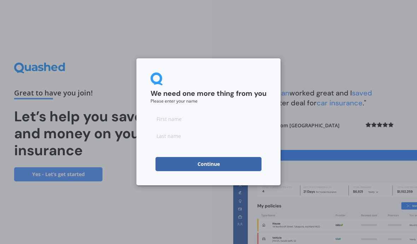
click at [174, 118] on input at bounding box center [209, 119] width 116 height 14
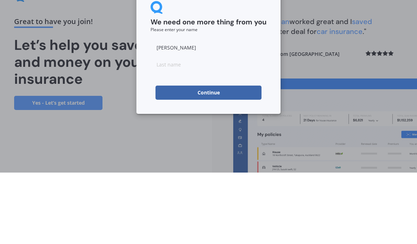
type input "[PERSON_NAME]"
click at [168, 129] on input at bounding box center [209, 136] width 116 height 14
type input "[PERSON_NAME]"
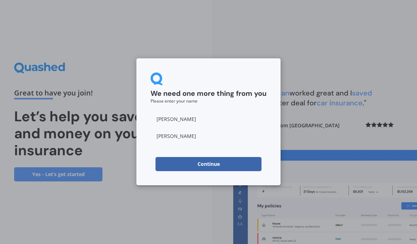
click at [208, 166] on button "Continue" at bounding box center [208, 164] width 106 height 14
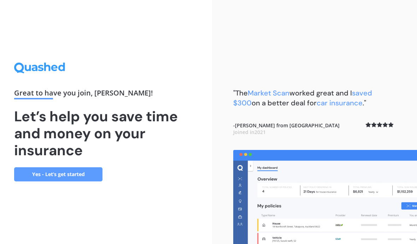
click at [66, 167] on link "Yes - Let’s get started" at bounding box center [58, 174] width 88 height 14
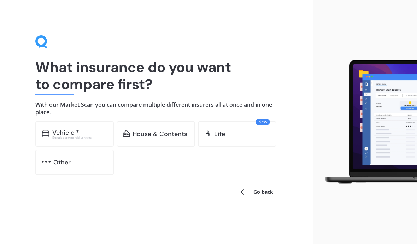
click at [154, 133] on div "House & Contents" at bounding box center [159, 133] width 55 height 7
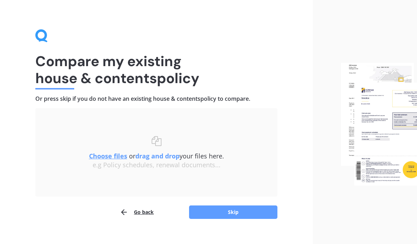
scroll to position [16, 0]
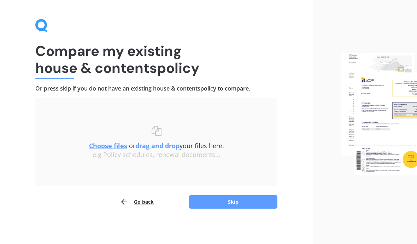
click at [231, 203] on button "Skip" at bounding box center [233, 201] width 88 height 13
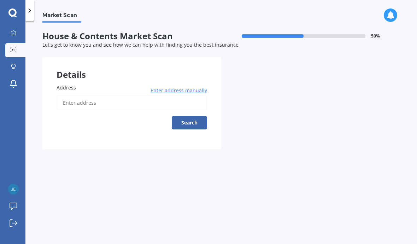
click at [104, 95] on input "Address" at bounding box center [132, 102] width 151 height 15
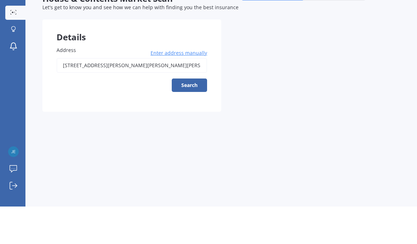
scroll to position [31, 0]
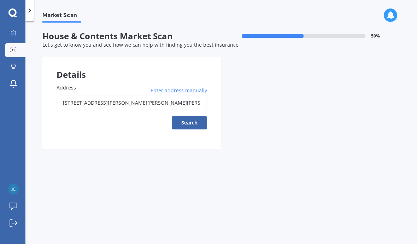
type input "[STREET_ADDRESS][PERSON_NAME][PERSON_NAME]"
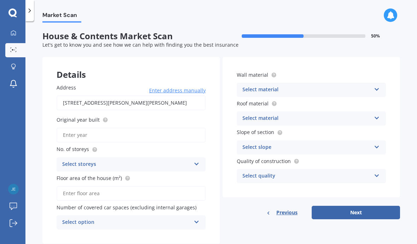
click at [97, 128] on input "Original year built" at bounding box center [131, 135] width 149 height 15
type input "2017"
click at [146, 160] on div "Select storeys" at bounding box center [126, 164] width 129 height 8
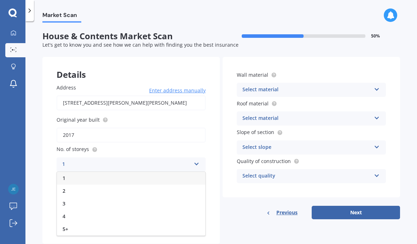
click at [74, 172] on div "1" at bounding box center [131, 178] width 148 height 13
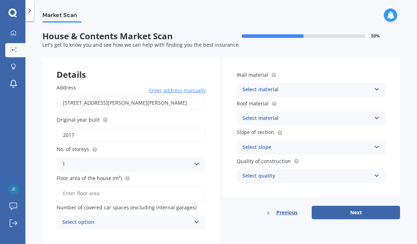
click at [105, 186] on input "Floor area of the house (m²)" at bounding box center [131, 193] width 149 height 15
type input "175"
click at [195, 218] on icon at bounding box center [197, 220] width 6 height 5
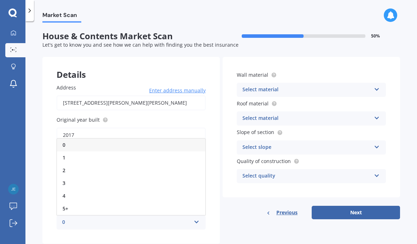
click at [67, 164] on div "2" at bounding box center [131, 170] width 148 height 13
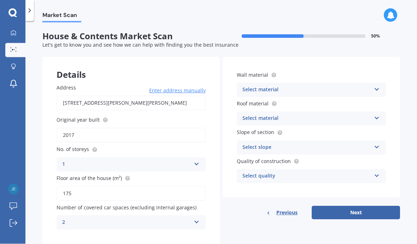
scroll to position [6, 0]
click at [376, 86] on icon at bounding box center [377, 88] width 6 height 5
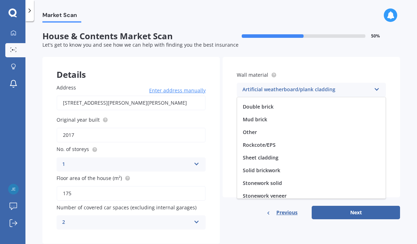
scroll to position [36, 0]
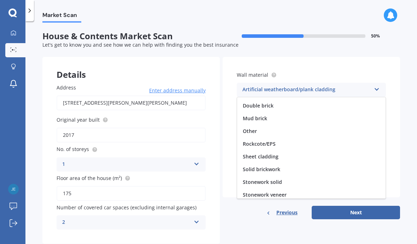
click at [263, 141] on div "Rockcote/EPS" at bounding box center [311, 143] width 148 height 13
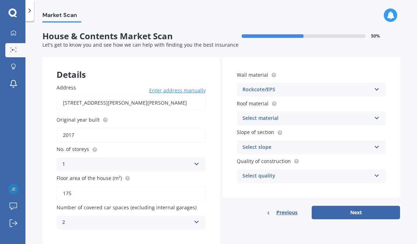
click at [375, 114] on icon at bounding box center [377, 116] width 6 height 5
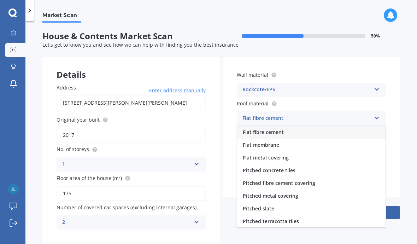
click at [267, 192] on span "Pitched metal covering" at bounding box center [270, 195] width 55 height 7
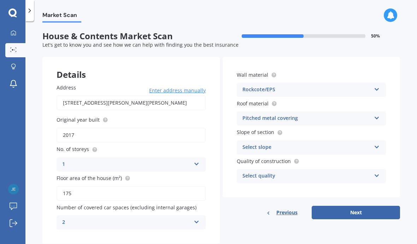
click at [377, 143] on icon at bounding box center [377, 145] width 6 height 5
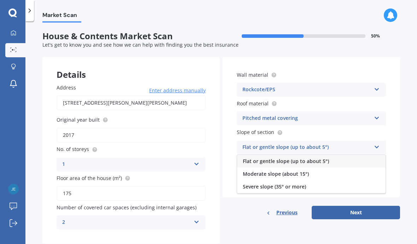
click at [267, 158] on span "Flat or gentle slope (up to about 5°)" at bounding box center [286, 161] width 86 height 7
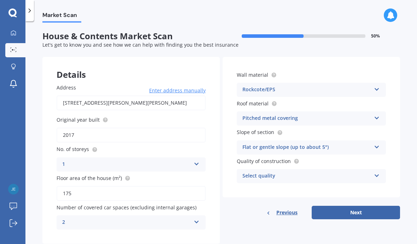
click at [377, 172] on icon at bounding box center [377, 174] width 6 height 5
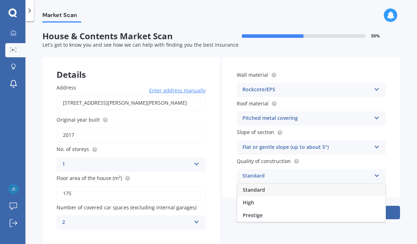
click at [253, 186] on span "Standard" at bounding box center [254, 189] width 22 height 7
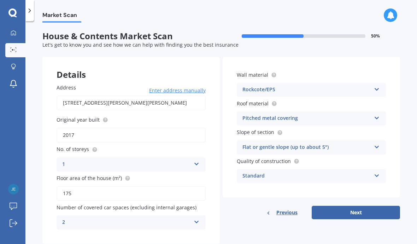
click at [358, 206] on button "Next" at bounding box center [356, 212] width 88 height 13
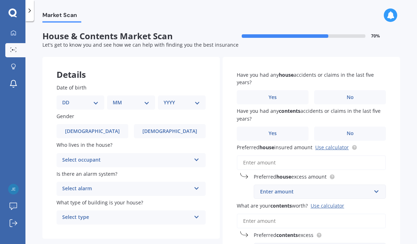
click at [95, 99] on select "DD 01 02 03 04 05 06 07 08 09 10 11 12 13 14 15 16 17 18 19 20 21 22 23 24 25 2…" at bounding box center [80, 103] width 36 height 8
select select "06"
click at [145, 99] on select "MM 01 02 03 04 05 06 07 08 09 10 11 12" at bounding box center [133, 103] width 34 height 8
select select "07"
click at [195, 99] on select "YYYY 2009 2008 2007 2006 2005 2004 2003 2002 2001 2000 1999 1998 1997 1996 1995…" at bounding box center [181, 103] width 34 height 8
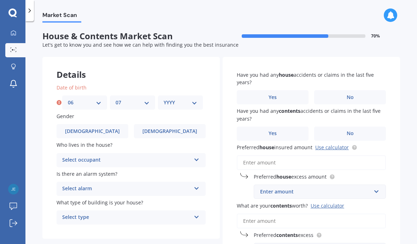
select select "1962"
click at [100, 124] on label "[DEMOGRAPHIC_DATA]" at bounding box center [93, 131] width 72 height 14
click at [0, 0] on input "[DEMOGRAPHIC_DATA]" at bounding box center [0, 0] width 0 height 0
click at [198, 156] on icon at bounding box center [197, 158] width 6 height 5
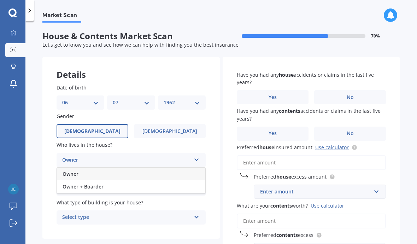
click at [78, 170] on span "Owner" at bounding box center [71, 173] width 16 height 7
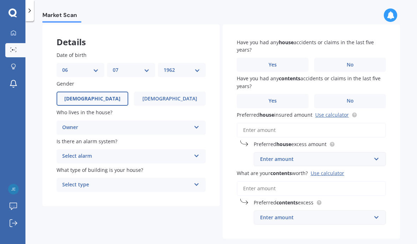
scroll to position [32, 0]
click at [196, 153] on icon at bounding box center [197, 155] width 6 height 5
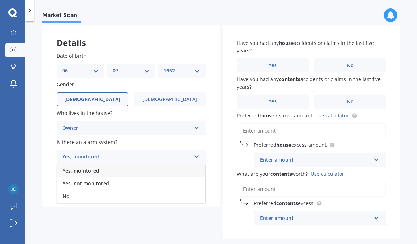
click at [88, 167] on span "Yes, monitored" at bounding box center [81, 170] width 37 height 7
click at [197, 181] on icon at bounding box center [197, 183] width 6 height 5
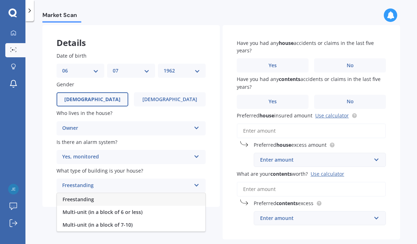
click at [81, 196] on span "Freestanding" at bounding box center [78, 199] width 31 height 7
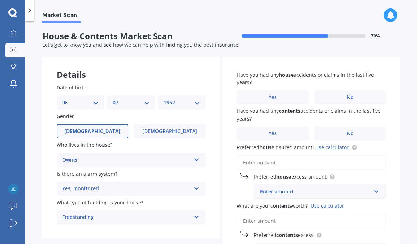
scroll to position [0, 0]
click at [351, 94] on span "No" at bounding box center [350, 97] width 7 height 6
click at [0, 0] on input "No" at bounding box center [0, 0] width 0 height 0
click at [278, 126] on label "Yes" at bounding box center [273, 133] width 72 height 14
click at [0, 0] on input "Yes" at bounding box center [0, 0] width 0 height 0
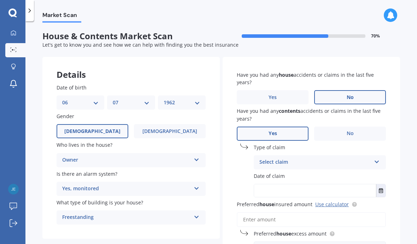
click at [378, 158] on icon at bounding box center [377, 160] width 6 height 5
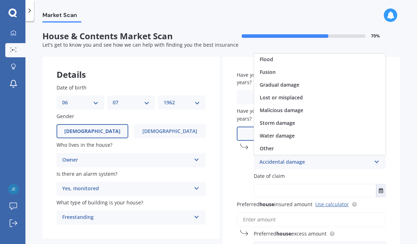
scroll to position [52, 0]
click at [275, 142] on div "Other" at bounding box center [319, 148] width 131 height 13
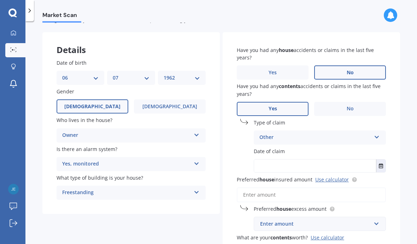
scroll to position [26, 0]
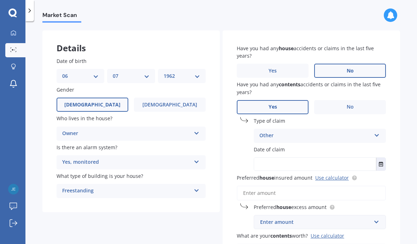
click at [299, 158] on input "text" at bounding box center [315, 164] width 122 height 13
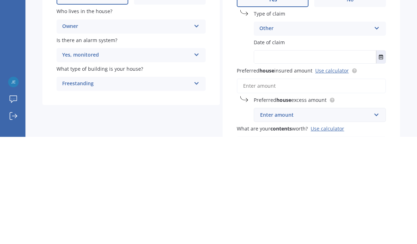
click at [376, 158] on input "text" at bounding box center [315, 164] width 122 height 13
click at [379, 161] on icon "Select date" at bounding box center [381, 163] width 4 height 5
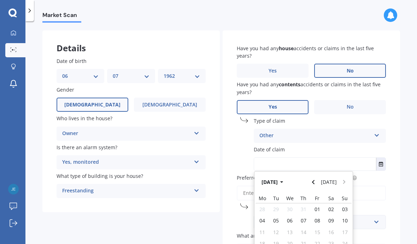
click at [283, 179] on icon "button" at bounding box center [281, 181] width 3 height 5
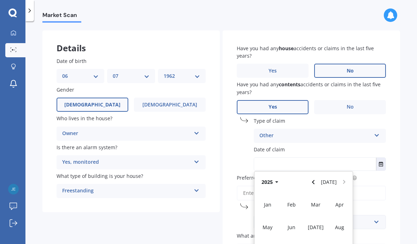
click at [276, 179] on icon "button" at bounding box center [276, 181] width 3 height 5
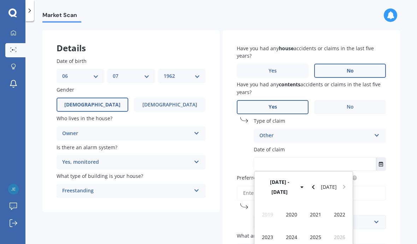
click at [340, 211] on span "2022" at bounding box center [339, 214] width 11 height 7
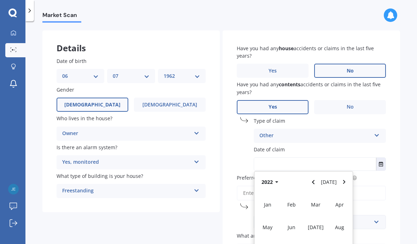
click at [293, 201] on span "Feb" at bounding box center [291, 204] width 8 height 7
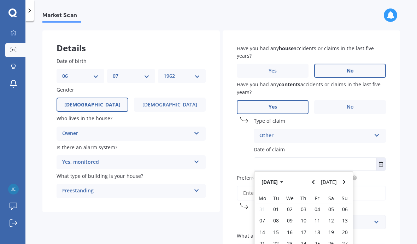
click at [318, 229] on span "18" at bounding box center [317, 232] width 6 height 7
type input "[DATE]"
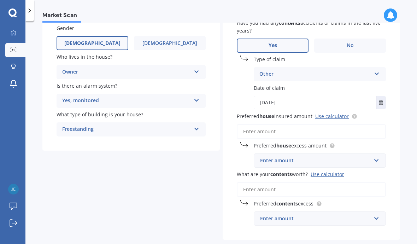
scroll to position [88, 0]
click at [277, 124] on input "Preferred house insured amount Use calculator" at bounding box center [311, 131] width 149 height 15
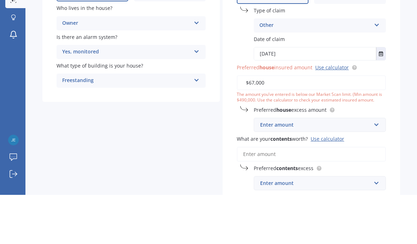
type input "$670,000"
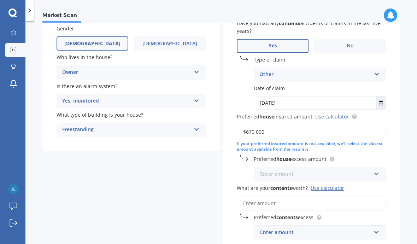
click at [374, 167] on input "text" at bounding box center [317, 173] width 126 height 13
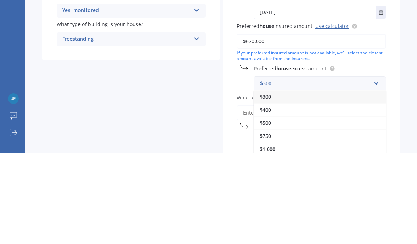
click at [268, 210] on span "$500" at bounding box center [265, 213] width 11 height 7
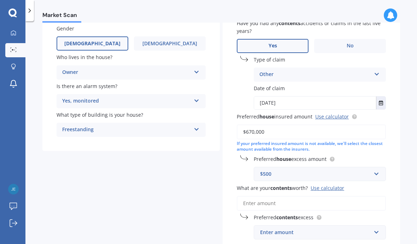
click at [277, 196] on input "What are your contents worth? Use calculator" at bounding box center [311, 203] width 149 height 15
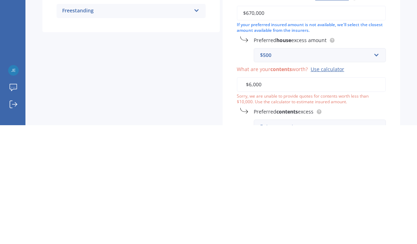
type input "$60,000"
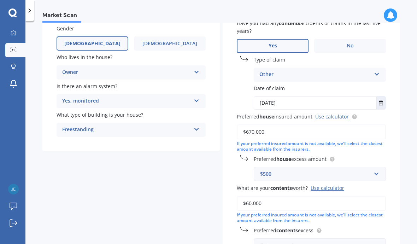
click at [376, 238] on input "text" at bounding box center [317, 244] width 126 height 13
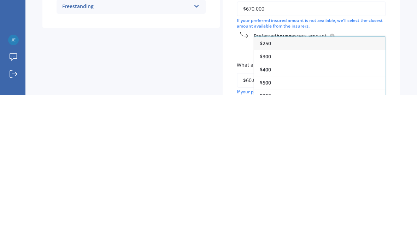
scroll to position [68, 0]
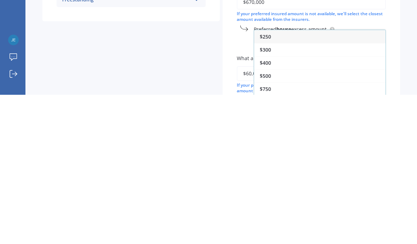
click at [266, 208] on span "$400" at bounding box center [265, 211] width 11 height 7
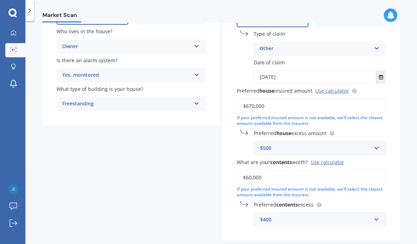
scroll to position [113, 0]
select select "06"
select select "07"
select select "1962"
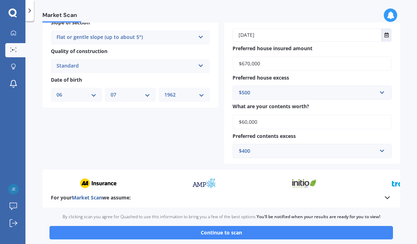
scroll to position [247, 0]
click at [220, 226] on button "Continue to scan" at bounding box center [220, 232] width 343 height 13
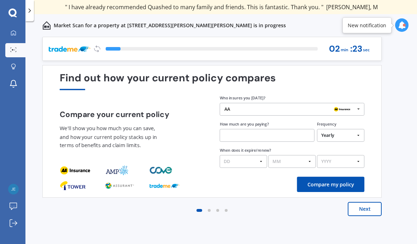
click at [364, 207] on button "Next" at bounding box center [365, 209] width 34 height 14
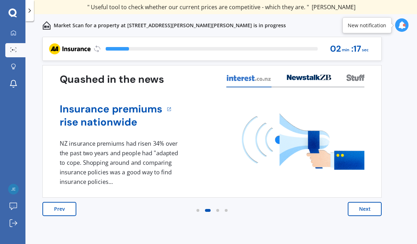
click at [366, 210] on button "Next" at bounding box center [365, 209] width 34 height 14
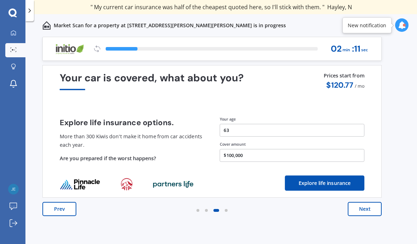
click at [367, 211] on button "Next" at bounding box center [365, 209] width 34 height 14
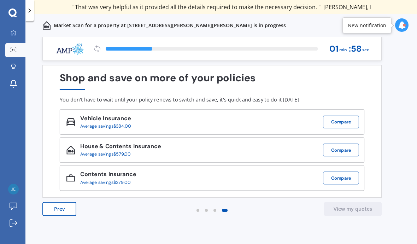
click at [345, 149] on button "Compare" at bounding box center [341, 149] width 36 height 13
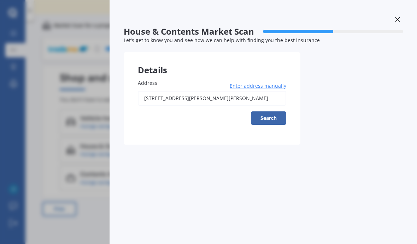
click at [267, 119] on button "Search" at bounding box center [268, 117] width 35 height 13
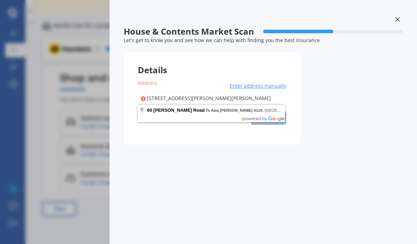
click at [183, 97] on input "[STREET_ADDRESS][PERSON_NAME][PERSON_NAME]" at bounding box center [212, 98] width 148 height 15
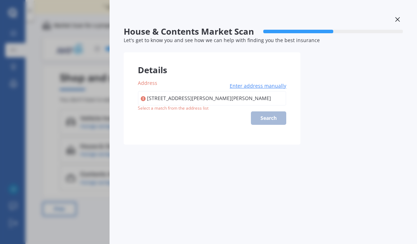
type input "[STREET_ADDRESS][PERSON_NAME][PERSON_NAME]"
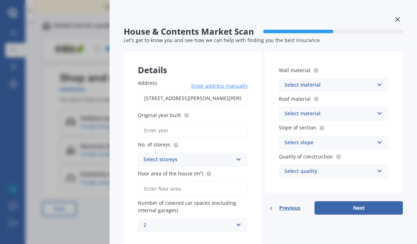
click at [354, 201] on button "Next" at bounding box center [358, 207] width 88 height 13
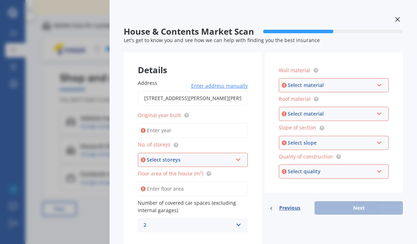
scroll to position [0, 0]
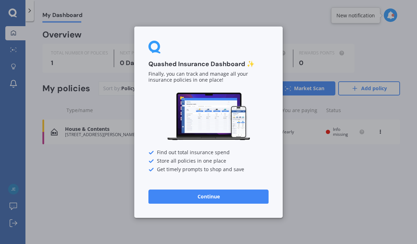
scroll to position [16, 0]
click at [194, 195] on button "Continue" at bounding box center [208, 196] width 120 height 14
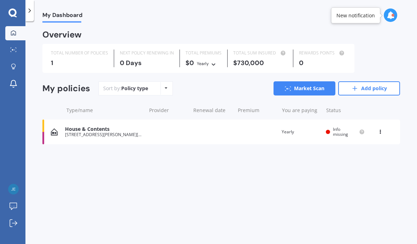
scroll to position [2, 0]
click at [82, 59] on div "1" at bounding box center [79, 62] width 57 height 7
click at [331, 130] on div "Info missing" at bounding box center [345, 132] width 39 height 10
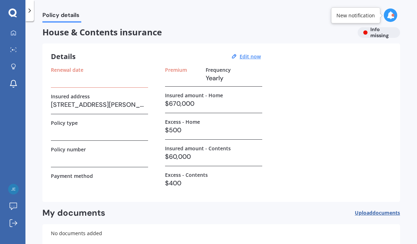
scroll to position [3, 0]
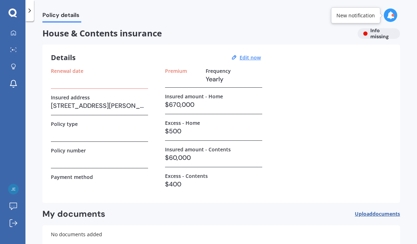
click at [83, 83] on div "Renewal date" at bounding box center [99, 78] width 97 height 21
click at [89, 80] on h3 at bounding box center [99, 79] width 97 height 11
click at [251, 56] on u "Edit now" at bounding box center [250, 57] width 21 height 7
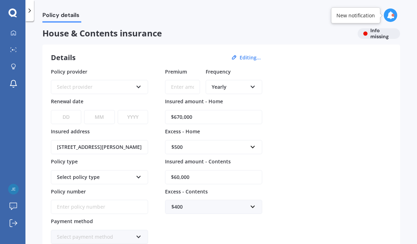
click at [140, 83] on icon at bounding box center [139, 85] width 6 height 5
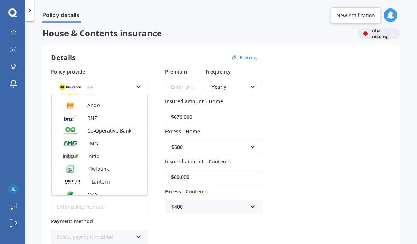
scroll to position [59, 0]
click at [92, 152] on span "Initio" at bounding box center [93, 155] width 12 height 7
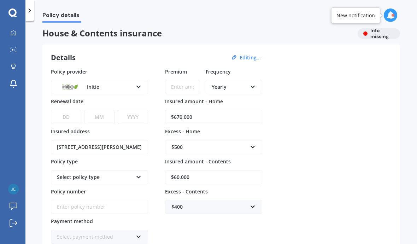
click at [188, 84] on input "Premium" at bounding box center [182, 87] width 35 height 14
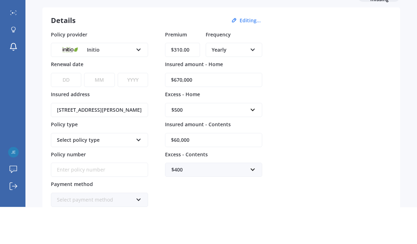
type input "$3,100.00"
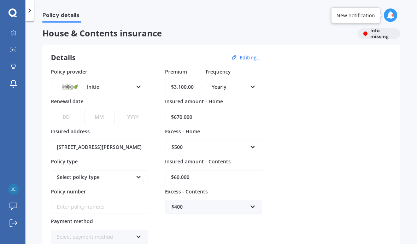
click at [135, 110] on select "YYYY 2027 2026 2025 2024 2023 2022 2021 2020 2019 2018 2017 2016 2015 2014 2013…" at bounding box center [133, 117] width 30 height 14
select select "2025"
click at [100, 110] on select "MM 01 02 03 04 05 06 07 08 09 10 11 12" at bounding box center [99, 117] width 30 height 14
select select "10"
click at [69, 110] on select "DD 01 02 03 04 05 06 07 08 09 10 11 12 13 14 15 16 17 18 19 20 21 22 23 24 25 2…" at bounding box center [66, 117] width 30 height 14
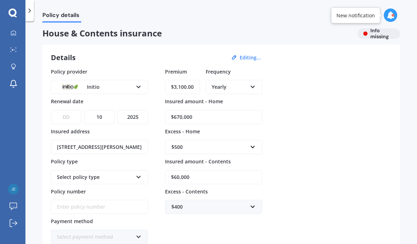
select select "06"
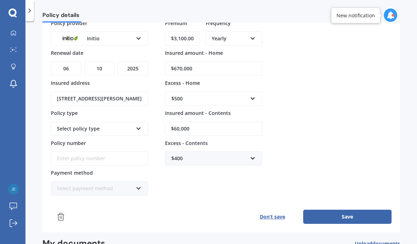
scroll to position [52, 0]
click at [139, 124] on icon at bounding box center [139, 126] width 6 height 5
click at [83, 138] on span "Home and Contents" at bounding box center [80, 141] width 47 height 7
click at [91, 151] on input "Policy number" at bounding box center [99, 158] width 97 height 14
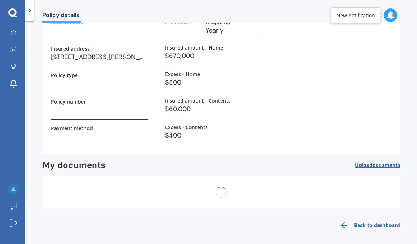
scroll to position [0, 0]
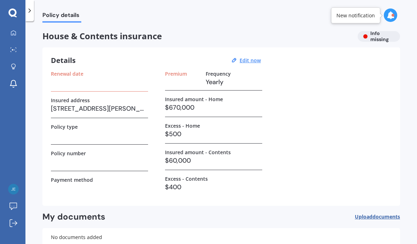
click at [103, 71] on div "Renewal date" at bounding box center [99, 81] width 97 height 21
click at [248, 57] on u "Edit now" at bounding box center [250, 60] width 21 height 7
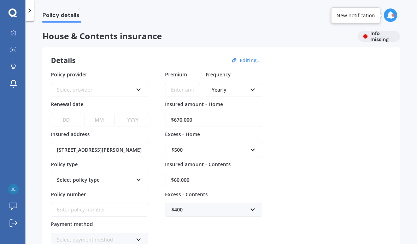
click at [187, 83] on input "Premium" at bounding box center [182, 90] width 35 height 14
type input "$3,100.00"
click at [103, 86] on div "Select provider" at bounding box center [95, 90] width 76 height 8
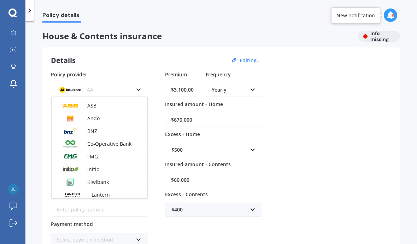
scroll to position [57, 0]
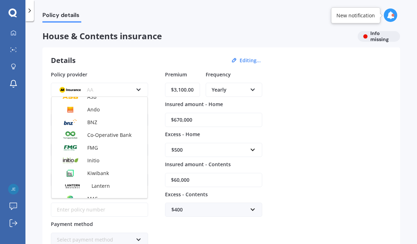
click at [93, 157] on span "Initio" at bounding box center [93, 160] width 12 height 7
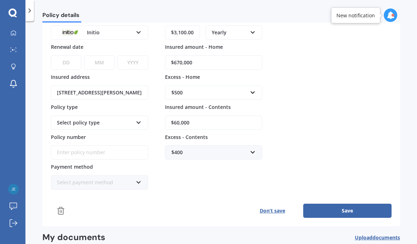
click at [343, 204] on button "Save" at bounding box center [347, 211] width 88 height 14
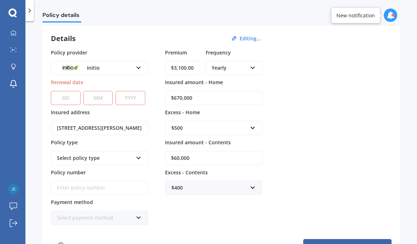
scroll to position [22, 0]
click at [135, 91] on select "YYYY 2027 2026 2025 2024 2023 2022 2021 2020 2019 2018 2017 2016 2015 2014 2013…" at bounding box center [131, 98] width 30 height 14
select select "2025"
click at [102, 91] on select "MM 01 02 03 04 05 06 07 08 09 10 11 12" at bounding box center [98, 98] width 30 height 14
select select "10"
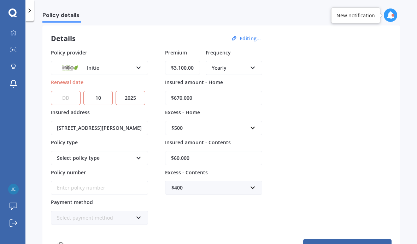
click at [70, 91] on select "DD 01 02 03 04 05 06 07 08 09 10 11 12 13 14 15 16 17 18 19 20 21 22 23 24 25 2…" at bounding box center [66, 98] width 30 height 14
select select "06"
click at [347, 239] on button "Save" at bounding box center [347, 246] width 88 height 14
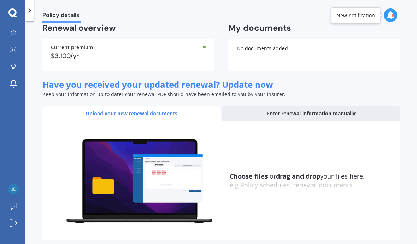
scroll to position [188, 0]
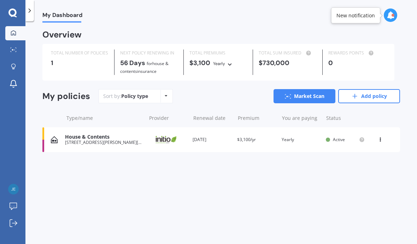
click at [302, 89] on link "Market Scan" at bounding box center [304, 96] width 62 height 14
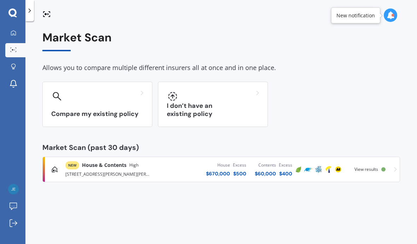
click at [102, 82] on div "Compare my existing policy" at bounding box center [97, 104] width 110 height 45
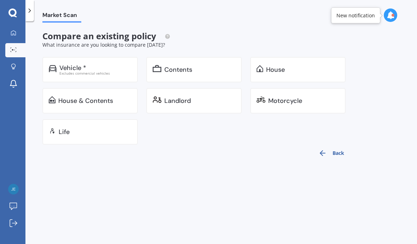
click at [94, 97] on div "House & Contents" at bounding box center [85, 100] width 55 height 7
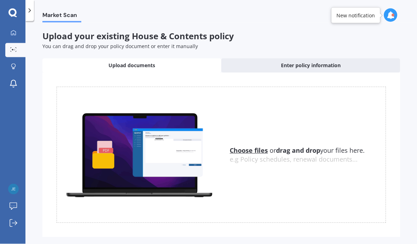
scroll to position [31, 0]
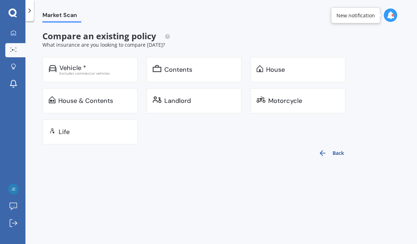
click at [326, 149] on icon "button" at bounding box center [322, 153] width 8 height 8
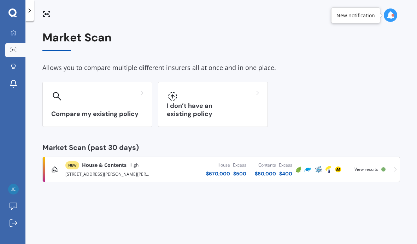
click at [201, 82] on div "I don’t have an existing policy" at bounding box center [213, 104] width 110 height 45
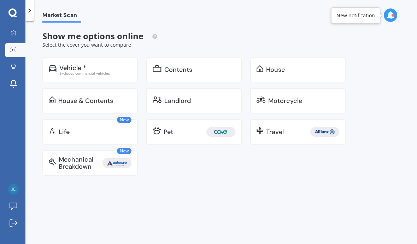
scroll to position [18, 0]
click at [92, 97] on div "House & Contents" at bounding box center [85, 100] width 55 height 7
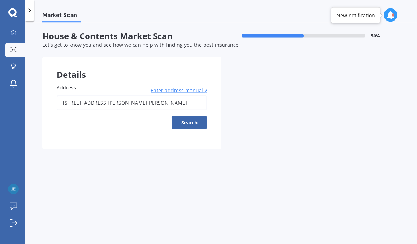
scroll to position [18, 0]
click at [191, 116] on button "Search" at bounding box center [189, 122] width 35 height 13
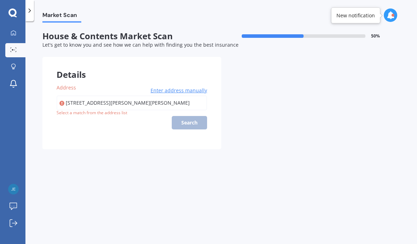
type input "[STREET_ADDRESS][PERSON_NAME][PERSON_NAME]"
